Goal: Task Accomplishment & Management: Manage account settings

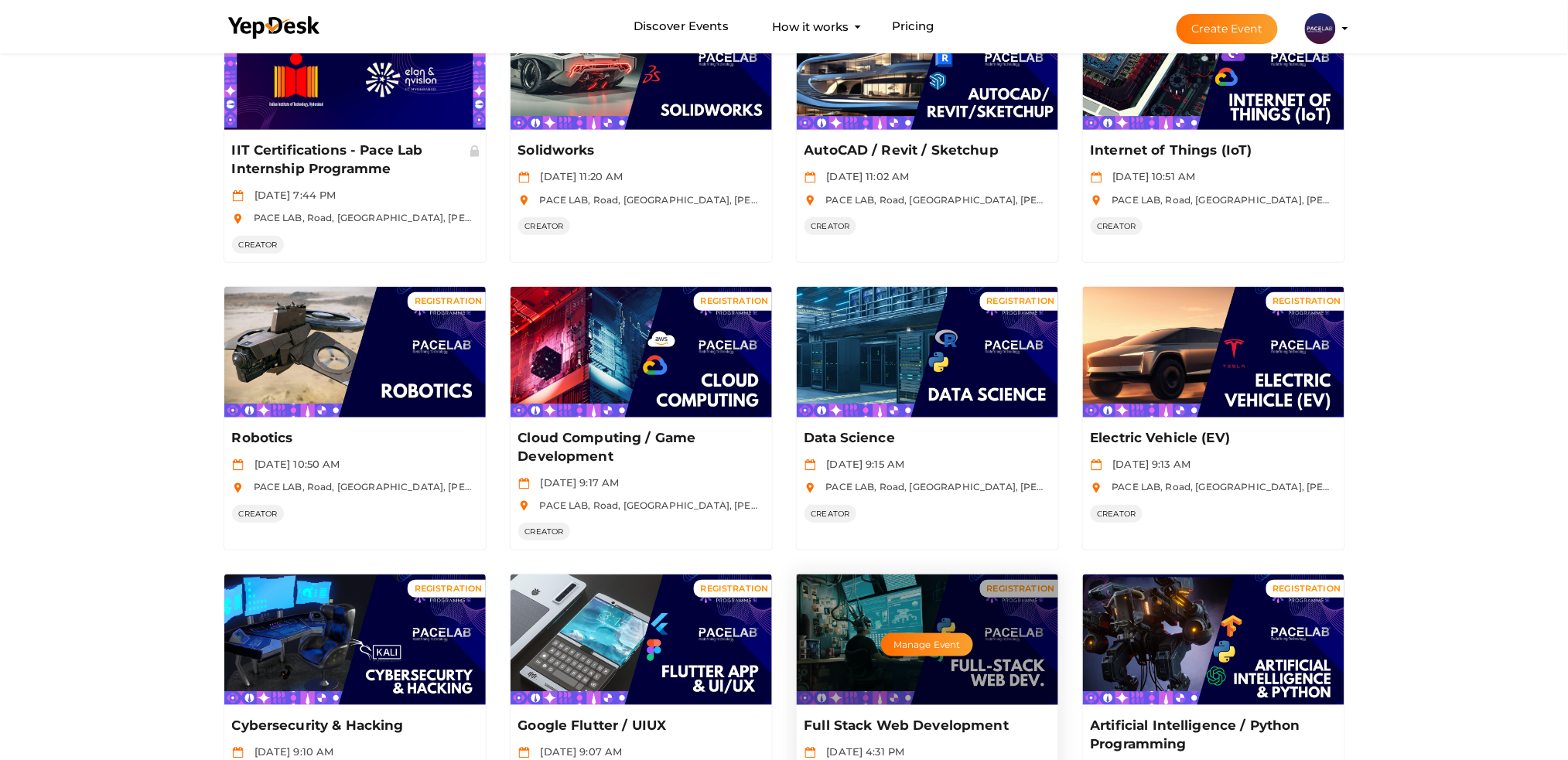
scroll to position [205, 0]
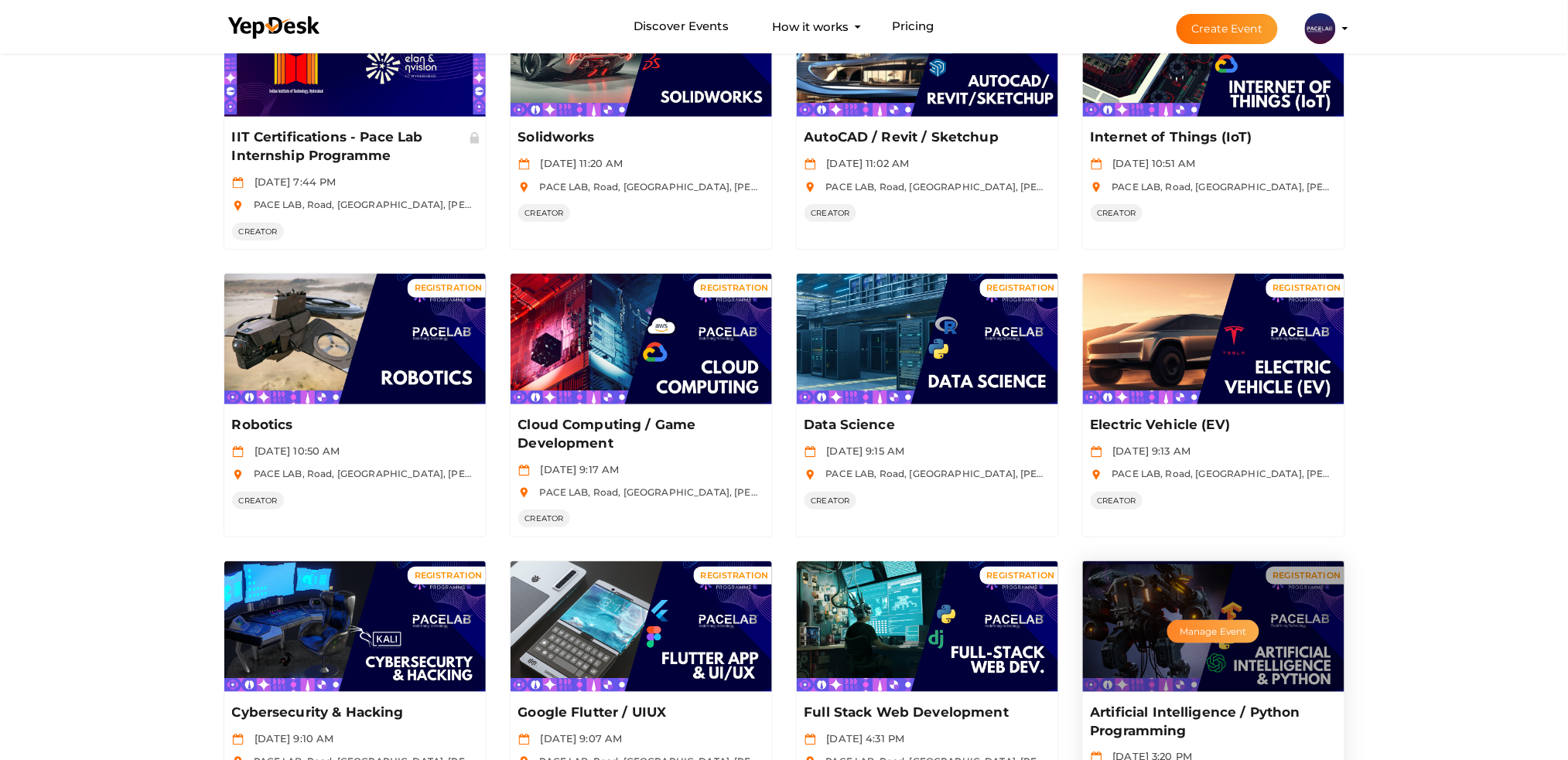
click at [1173, 639] on button "Manage Event" at bounding box center [1212, 632] width 91 height 23
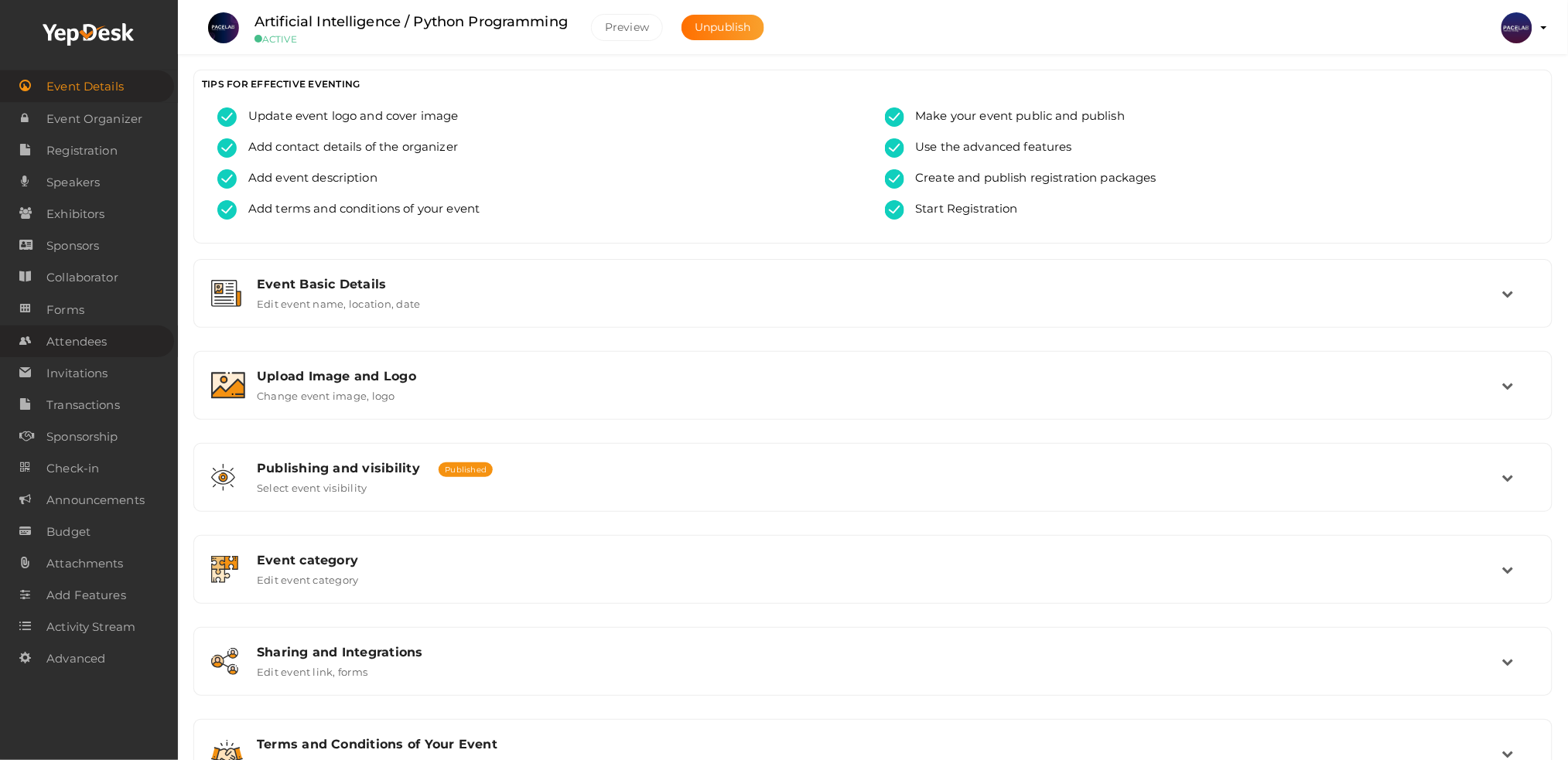
click at [117, 339] on link "Attendees" at bounding box center [86, 341] width 174 height 32
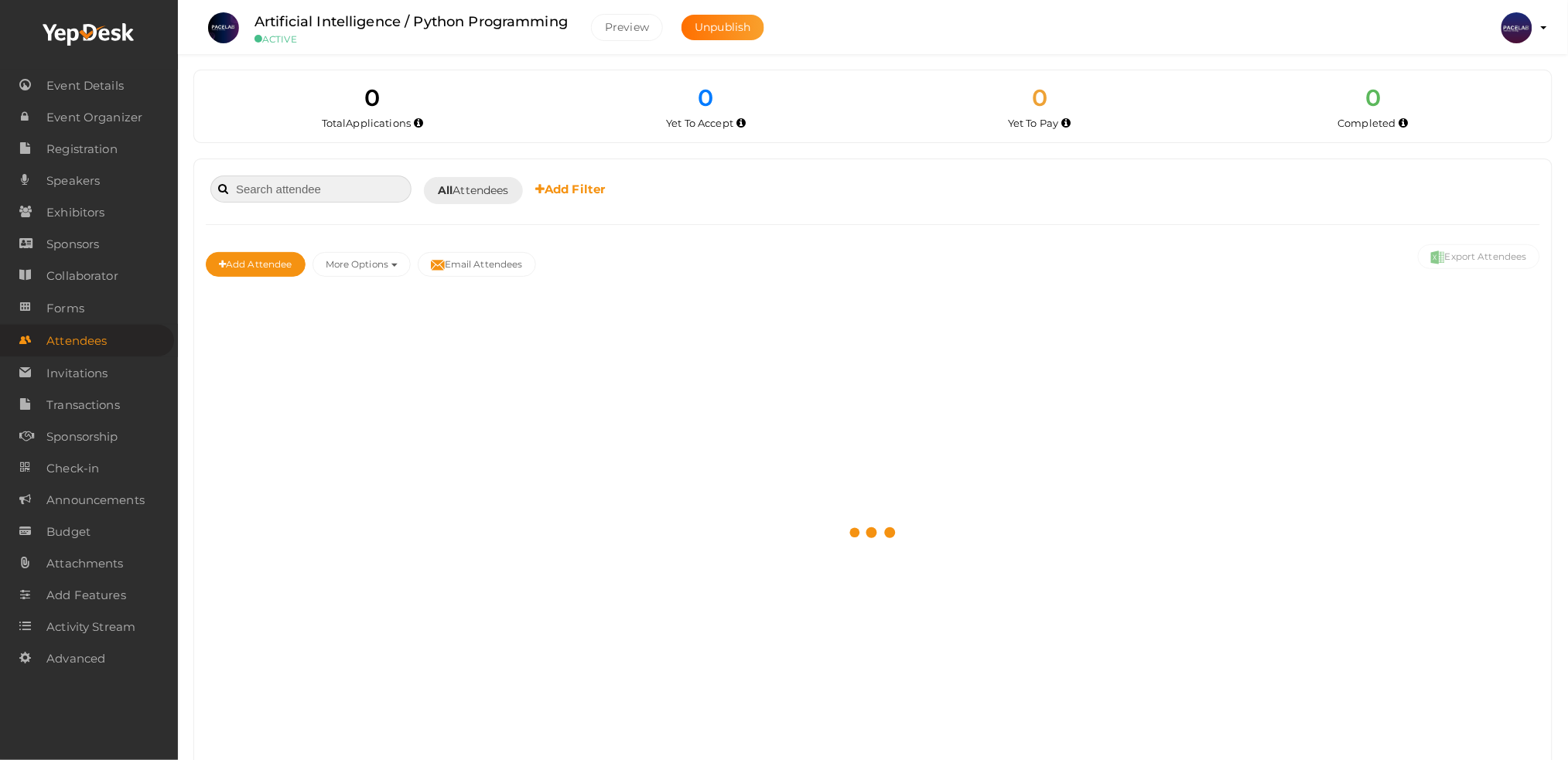
click at [312, 197] on input at bounding box center [310, 189] width 201 height 27
paste input "Harikrishnan P S"
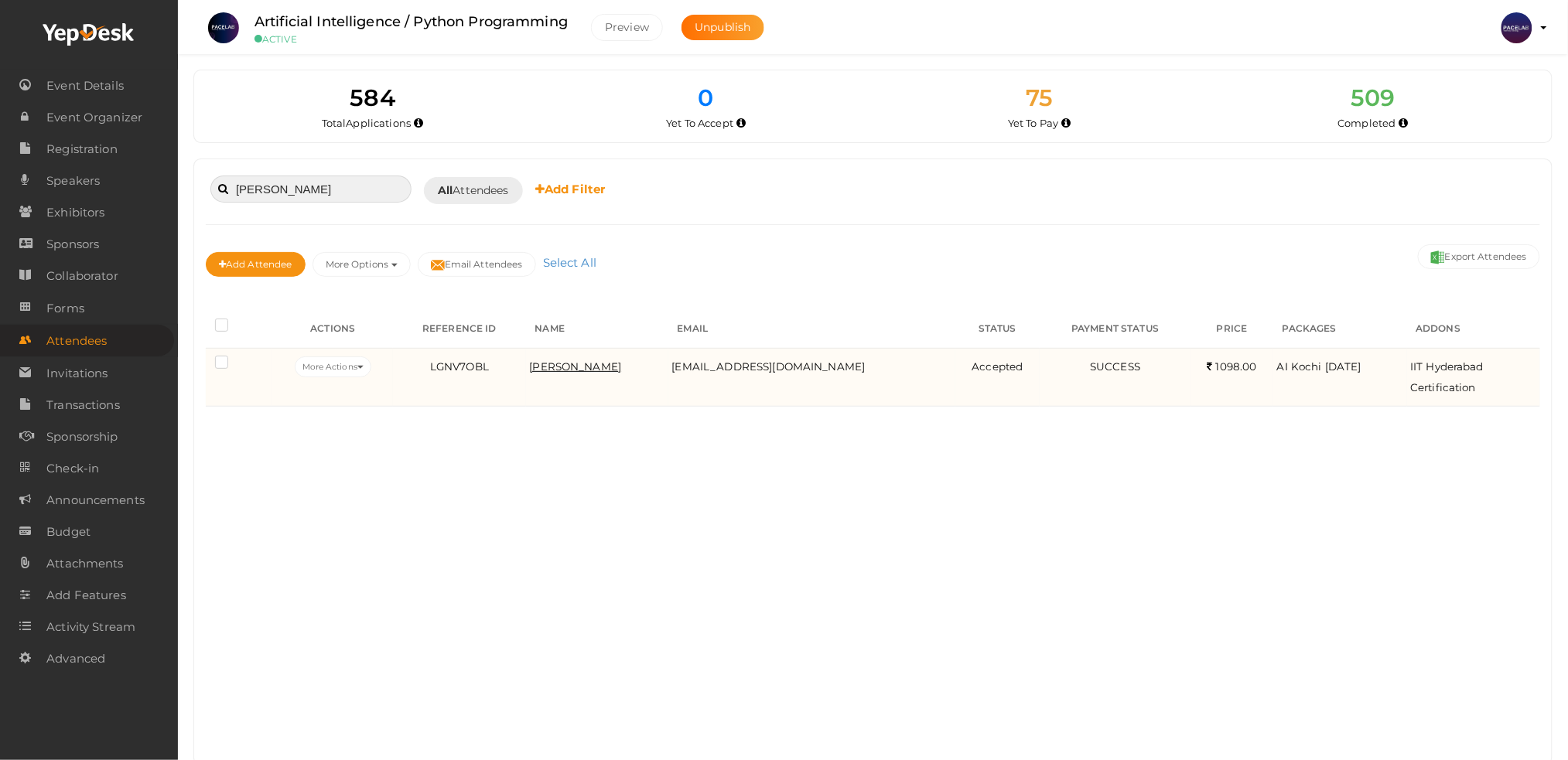
type input "Harikrishnan P S"
click at [552, 366] on span "HARIKRISHNAN P S" at bounding box center [575, 366] width 92 height 12
